Goal: Feedback & Contribution: Leave review/rating

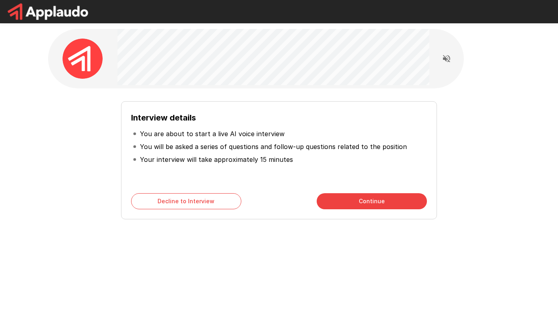
click at [501, 142] on div "Interview details You are about to start a live AI voice interview You will be …" at bounding box center [279, 157] width 456 height 124
click at [448, 63] on icon "Read questions aloud" at bounding box center [447, 59] width 10 height 10
click at [335, 197] on button "Continue" at bounding box center [372, 201] width 110 height 16
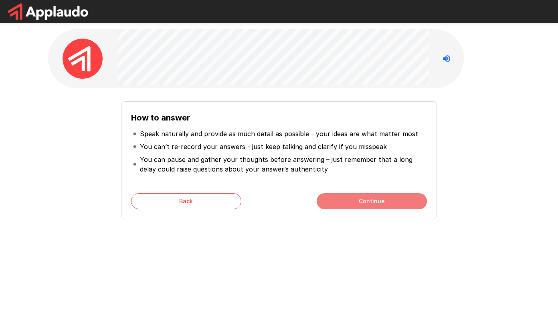
click at [363, 204] on button "Continue" at bounding box center [372, 201] width 110 height 16
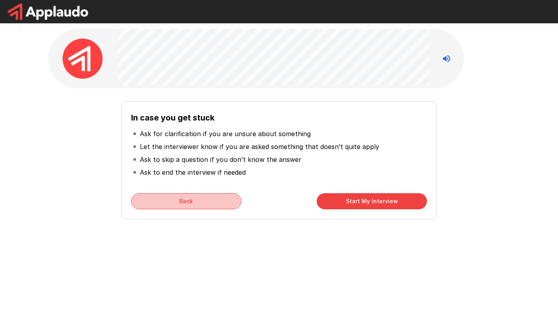
click at [187, 203] on button "Back" at bounding box center [186, 201] width 110 height 16
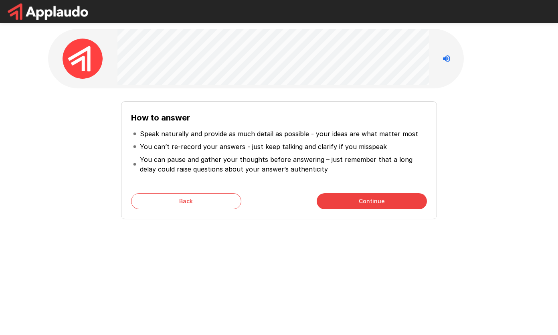
click at [205, 200] on button "Back" at bounding box center [186, 201] width 110 height 16
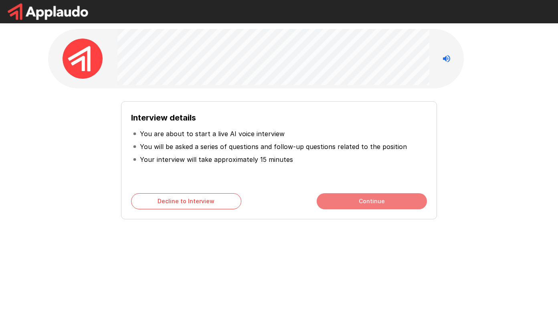
click at [347, 203] on button "Continue" at bounding box center [372, 201] width 110 height 16
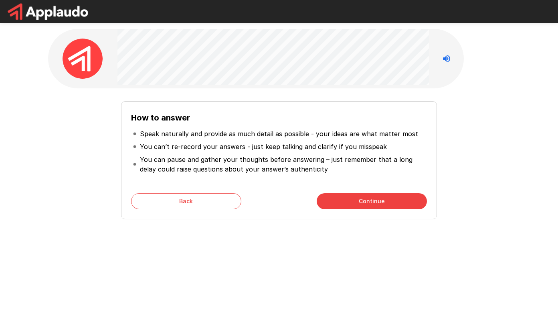
click at [369, 198] on button "Continue" at bounding box center [372, 201] width 110 height 16
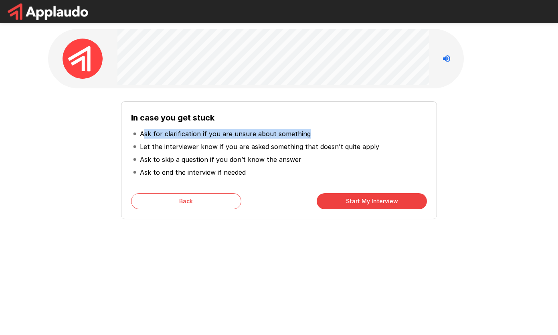
drag, startPoint x: 143, startPoint y: 131, endPoint x: 314, endPoint y: 132, distance: 171.3
click at [314, 132] on li "Ask for clarification if you are unsure about something" at bounding box center [279, 133] width 296 height 13
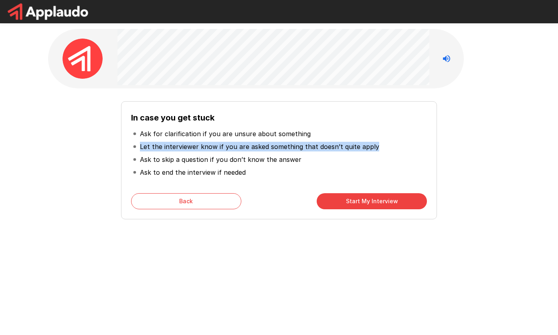
drag, startPoint x: 138, startPoint y: 147, endPoint x: 375, endPoint y: 144, distance: 237.1
click at [375, 144] on li "Let the interviewer know if you are asked something that doesn’t quite apply" at bounding box center [279, 146] width 296 height 13
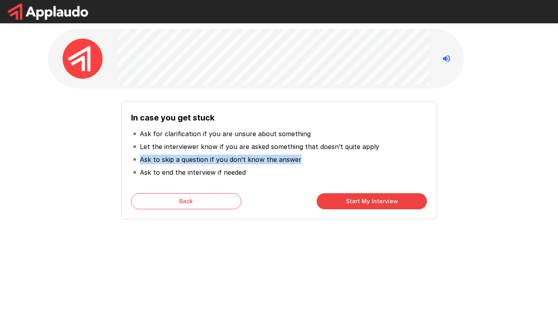
drag, startPoint x: 139, startPoint y: 158, endPoint x: 301, endPoint y: 157, distance: 162.1
click at [301, 157] on li "Ask to skip a question if you don’t know the answer" at bounding box center [279, 159] width 296 height 13
drag, startPoint x: 301, startPoint y: 157, endPoint x: 364, endPoint y: 199, distance: 75.4
click at [364, 199] on button "Start My Interview" at bounding box center [372, 201] width 110 height 16
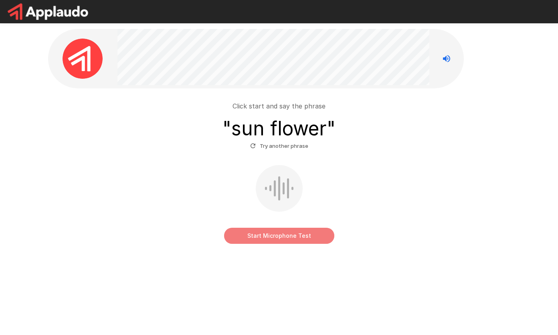
click at [285, 234] on button "Start Microphone Test" at bounding box center [279, 235] width 110 height 16
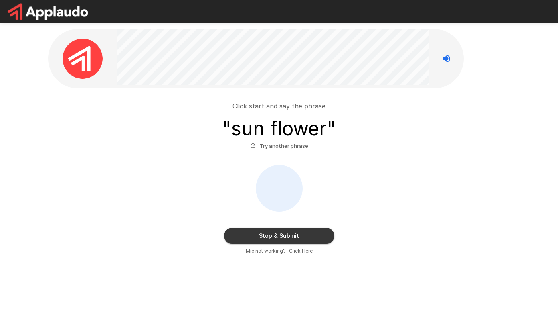
click at [298, 231] on button "Stop & Submit" at bounding box center [279, 235] width 110 height 16
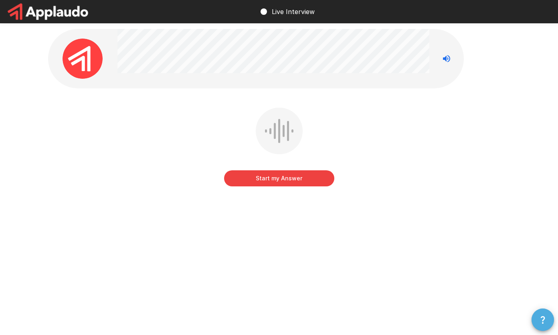
click at [539, 319] on icon "button" at bounding box center [543, 319] width 10 height 10
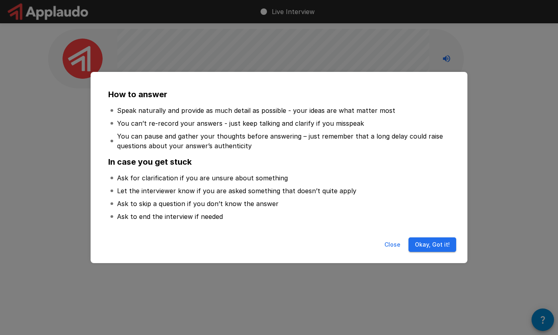
click at [432, 249] on button "Okay, Got it!" at bounding box center [433, 244] width 48 height 15
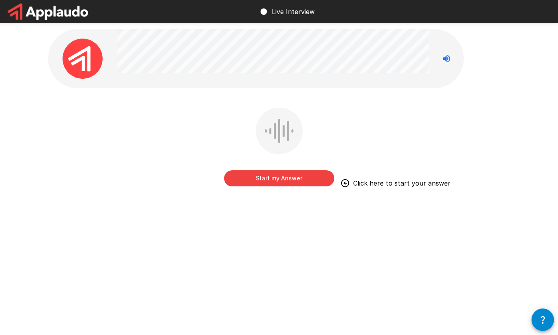
click at [311, 180] on button "Start my Answer" at bounding box center [279, 178] width 110 height 16
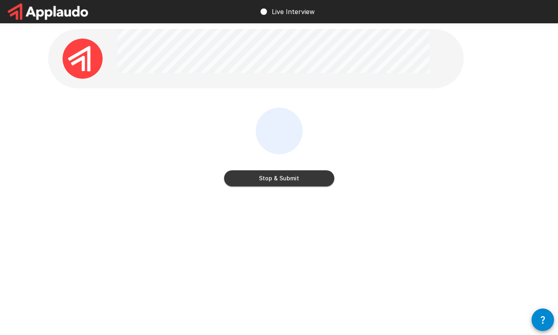
click at [299, 180] on button "Stop & Submit" at bounding box center [279, 178] width 110 height 16
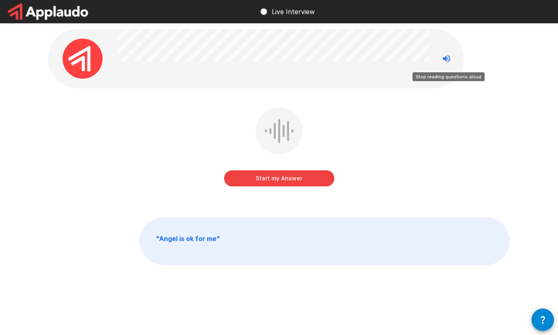
click at [447, 60] on icon "Stop reading questions aloud" at bounding box center [447, 59] width 10 height 10
click at [449, 61] on icon "Read questions aloud" at bounding box center [446, 58] width 7 height 7
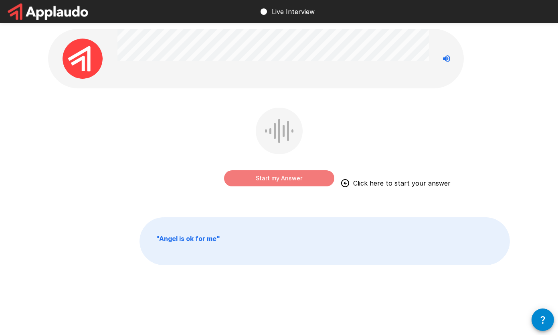
click at [314, 175] on button "Start my Answer" at bounding box center [279, 178] width 110 height 16
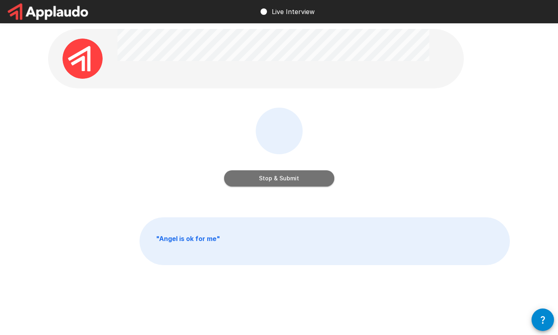
click at [312, 175] on button "Stop & Submit" at bounding box center [279, 178] width 110 height 16
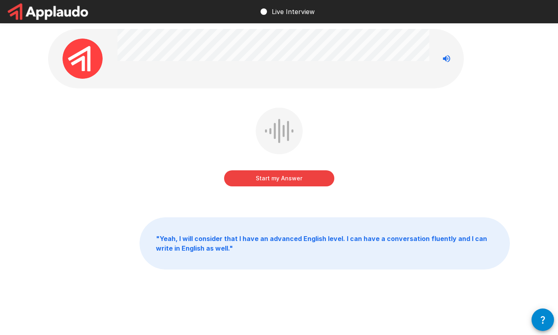
click at [295, 180] on button "Start my Answer" at bounding box center [279, 178] width 110 height 16
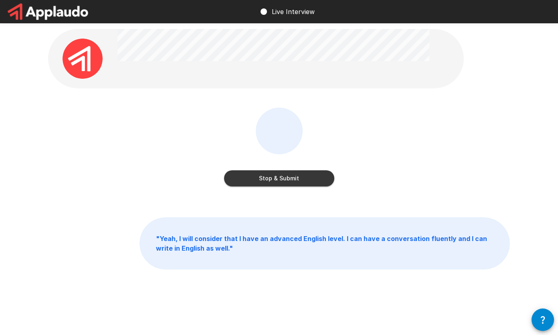
click at [302, 179] on button "Stop & Submit" at bounding box center [279, 178] width 110 height 16
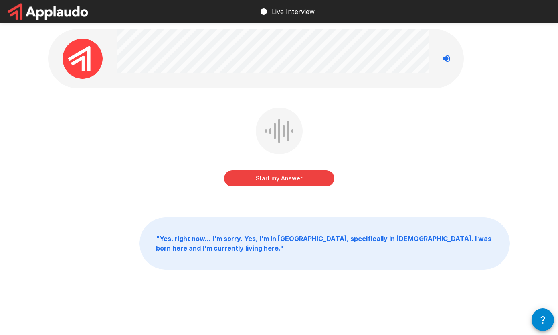
click at [292, 177] on button "Start my Answer" at bounding box center [279, 178] width 110 height 16
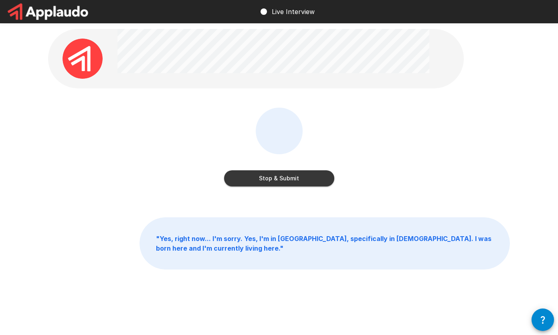
click at [307, 176] on button "Stop & Submit" at bounding box center [279, 178] width 110 height 16
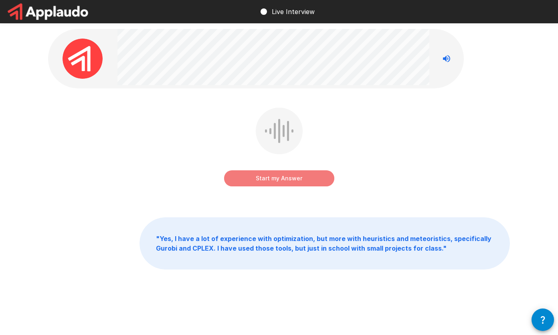
click at [302, 176] on button "Start my Answer" at bounding box center [279, 178] width 110 height 16
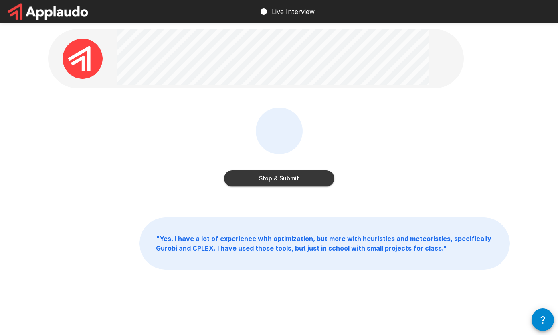
click at [278, 179] on button "Stop & Submit" at bounding box center [279, 178] width 110 height 16
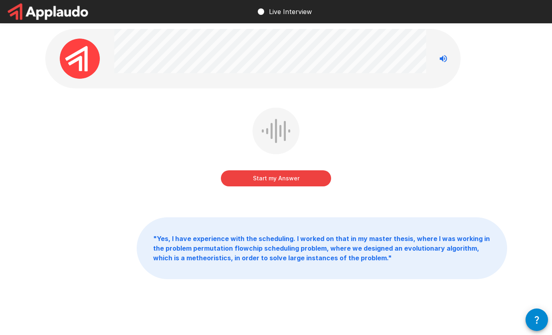
click at [261, 182] on button "Start my Answer" at bounding box center [276, 178] width 110 height 16
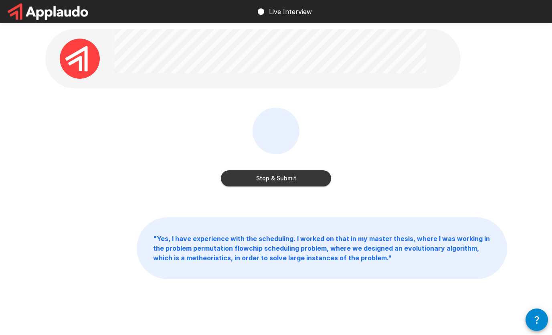
click at [308, 173] on button "Stop & Submit" at bounding box center [276, 178] width 110 height 16
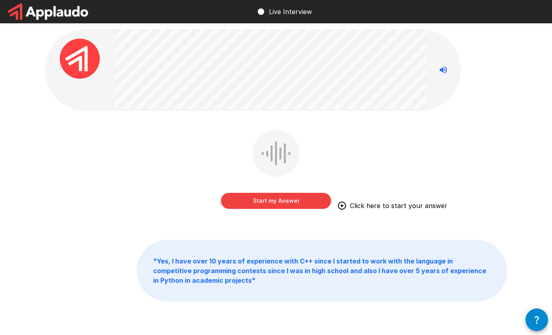
click at [294, 203] on button "Start my Answer" at bounding box center [276, 201] width 110 height 16
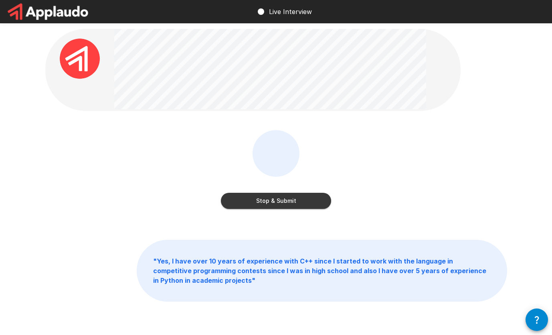
click at [294, 199] on button "Stop & Submit" at bounding box center [276, 201] width 110 height 16
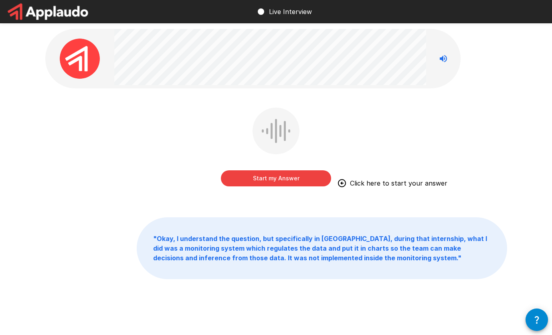
click at [286, 180] on button "Start my Answer" at bounding box center [276, 178] width 110 height 16
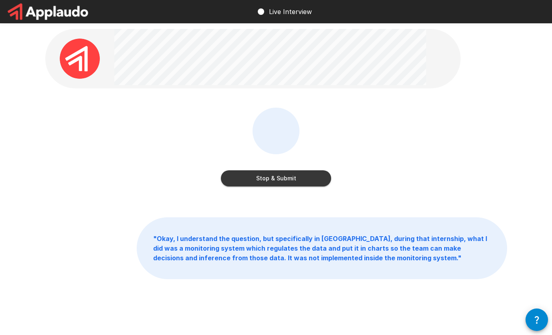
click at [295, 174] on button "Stop & Submit" at bounding box center [276, 178] width 110 height 16
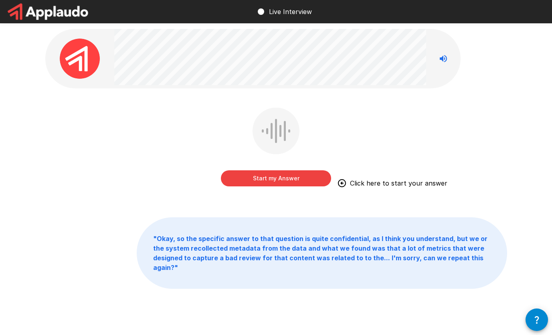
click at [286, 182] on button "Start my Answer" at bounding box center [276, 178] width 110 height 16
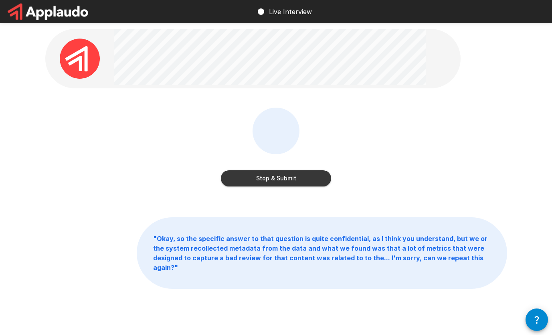
click at [298, 179] on button "Stop & Submit" at bounding box center [276, 178] width 110 height 16
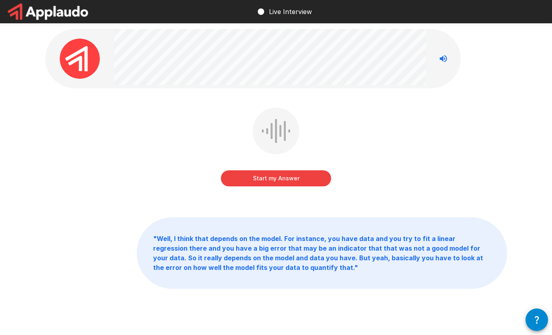
click at [321, 181] on button "Start my Answer" at bounding box center [276, 178] width 110 height 16
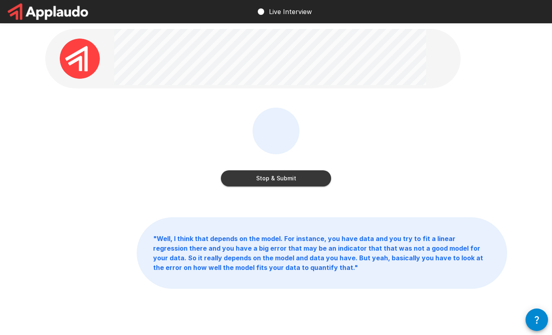
click at [314, 184] on button "Stop & Submit" at bounding box center [276, 178] width 110 height 16
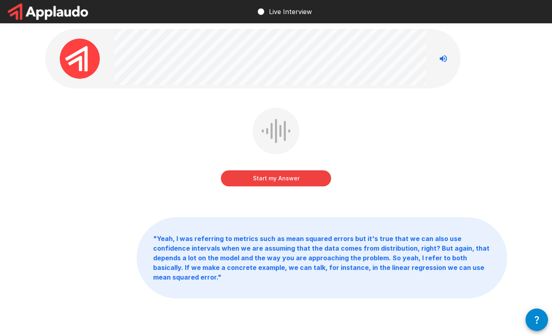
click at [311, 178] on button "Start my Answer" at bounding box center [276, 178] width 110 height 16
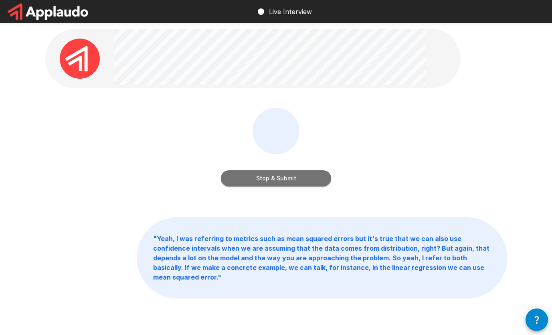
click at [300, 175] on button "Stop & Submit" at bounding box center [276, 178] width 110 height 16
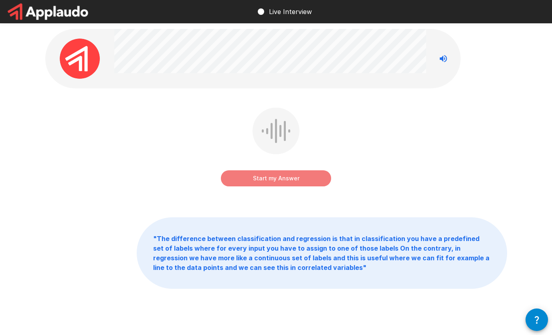
click at [304, 177] on button "Start my Answer" at bounding box center [276, 178] width 110 height 16
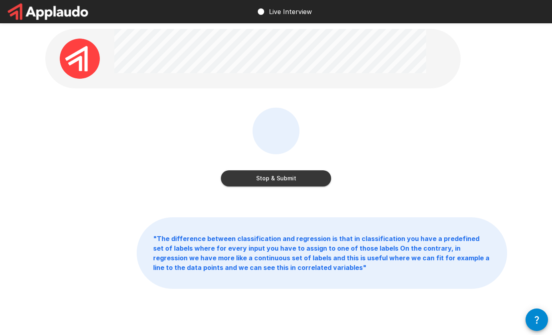
click at [308, 181] on button "Stop & Submit" at bounding box center [276, 178] width 110 height 16
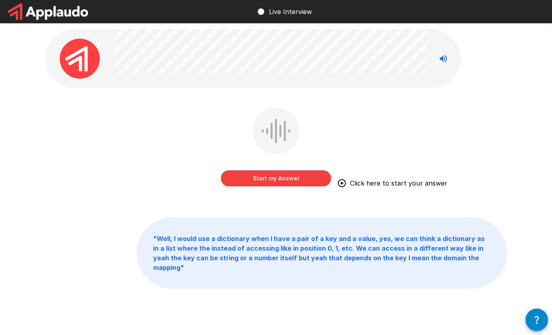
click at [261, 180] on button "Start my Answer" at bounding box center [276, 178] width 110 height 16
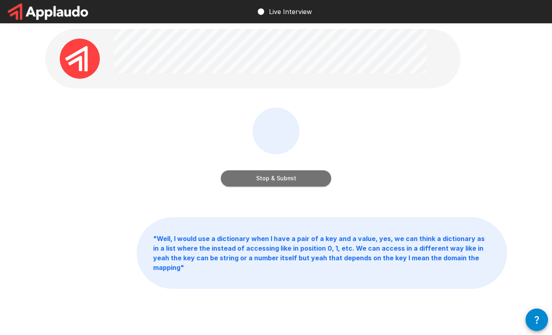
click at [304, 182] on button "Stop & Submit" at bounding box center [276, 178] width 110 height 16
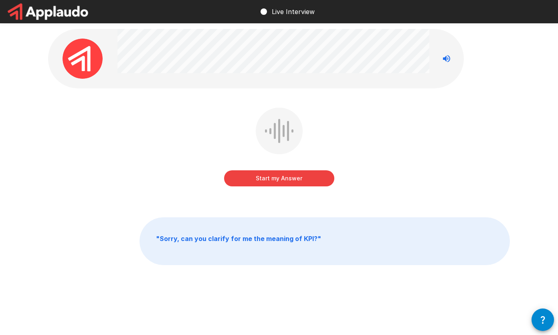
click at [315, 179] on button "Start my Answer" at bounding box center [279, 178] width 110 height 16
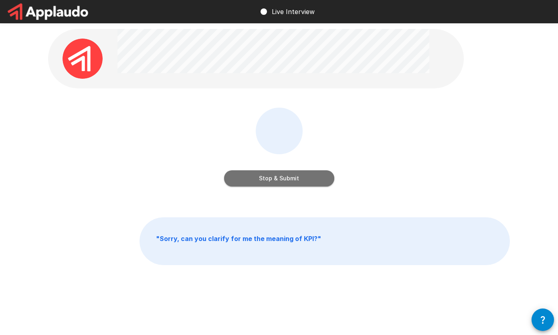
click at [318, 179] on button "Stop & Submit" at bounding box center [279, 178] width 110 height 16
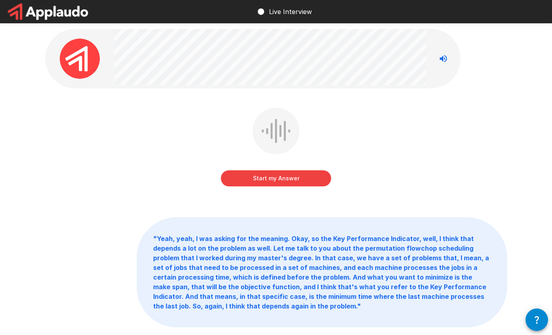
click at [297, 178] on button "Start my Answer" at bounding box center [276, 178] width 110 height 16
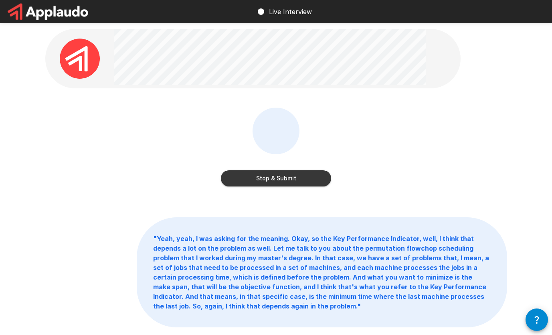
click at [286, 174] on button "Stop & Submit" at bounding box center [276, 178] width 110 height 16
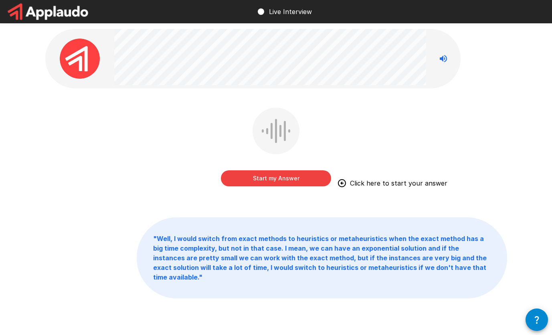
click at [293, 179] on button "Start my Answer" at bounding box center [276, 178] width 110 height 16
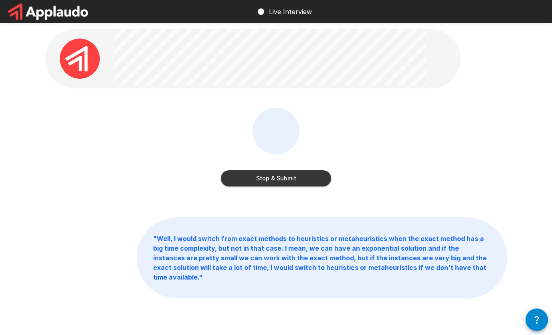
click at [324, 175] on button "Stop & Submit" at bounding box center [276, 178] width 110 height 16
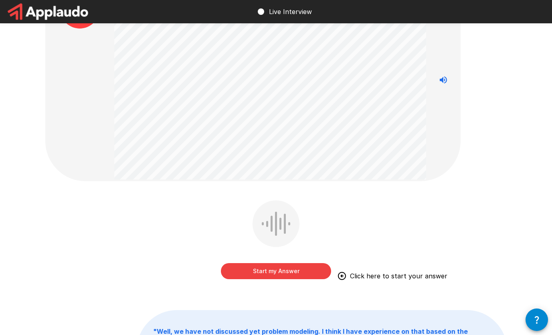
scroll to position [80, 0]
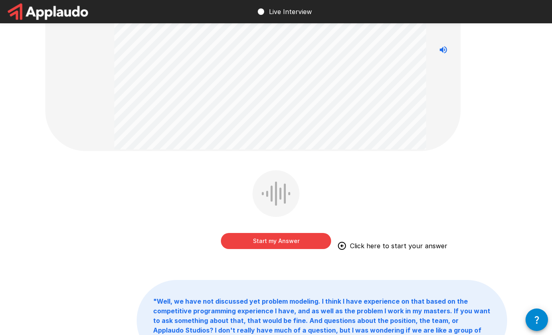
click at [301, 241] on button "Start my Answer" at bounding box center [276, 241] width 110 height 16
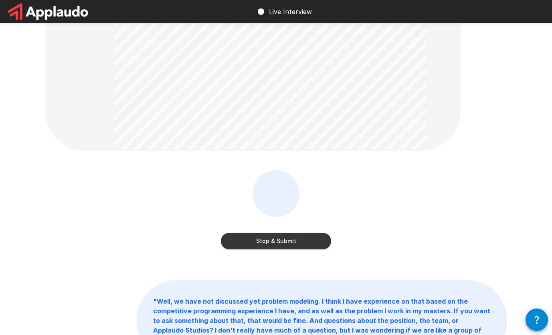
click at [324, 242] on button "Stop & Submit" at bounding box center [276, 241] width 110 height 16
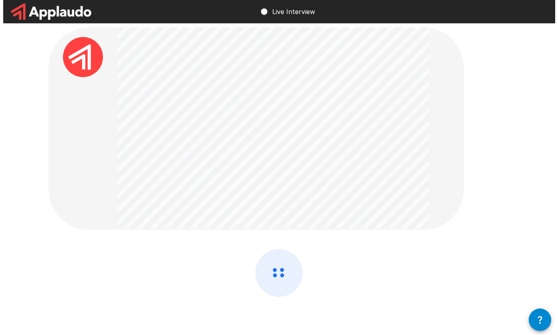
scroll to position [0, 0]
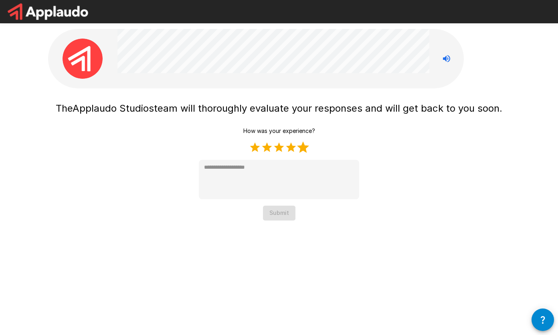
click at [299, 148] on label "5 Stars" at bounding box center [303, 147] width 12 height 12
type textarea "*"
click at [285, 218] on button "Submit" at bounding box center [279, 212] width 32 height 15
